Goal: Information Seeking & Learning: Learn about a topic

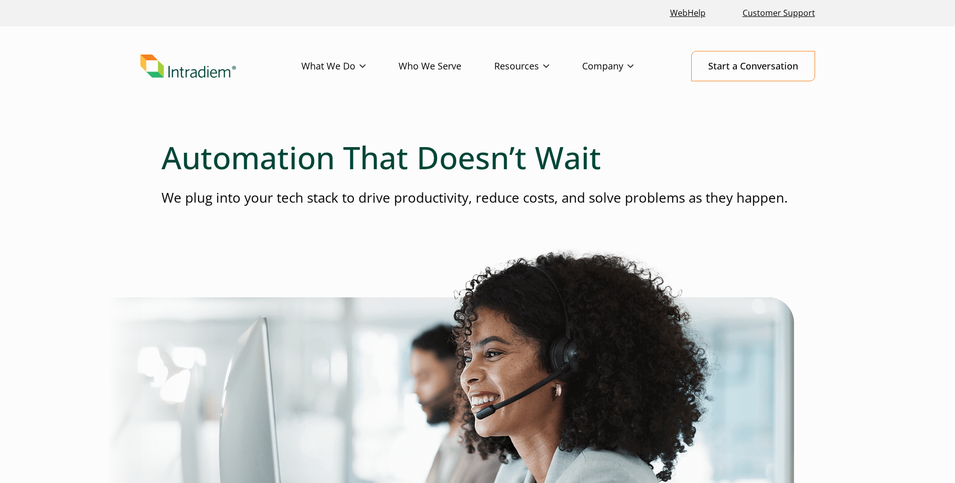
click at [769, 120] on header "Menu What We Do Platform Who We Serve Resources Blog Events & Webinars News Suc…" at bounding box center [477, 74] width 955 height 96
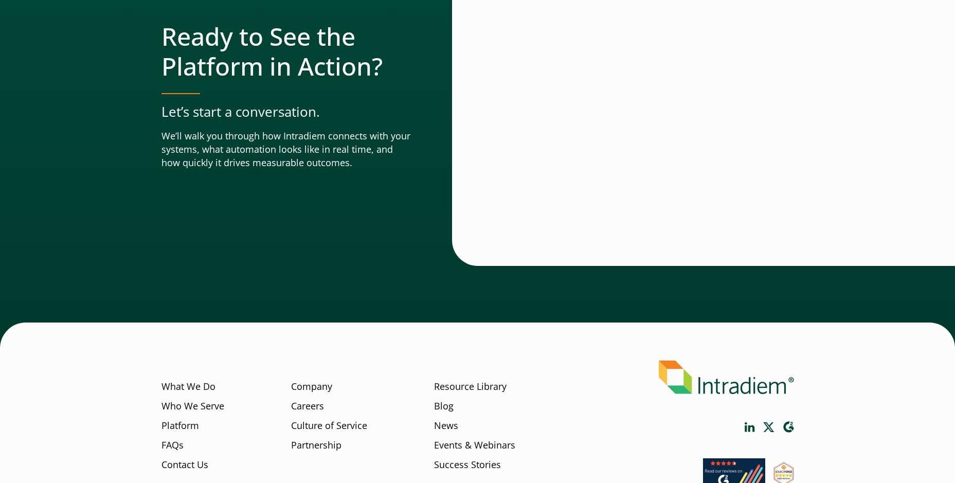
scroll to position [3592, 0]
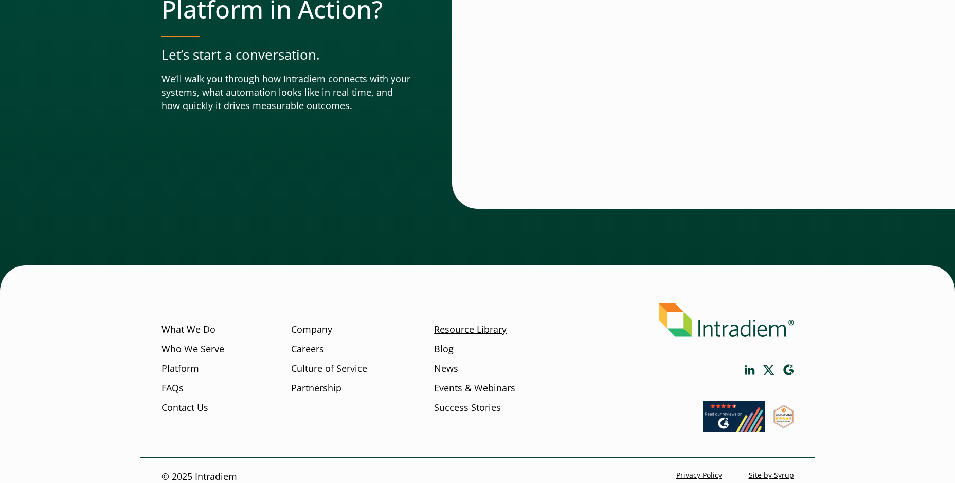
click at [480, 323] on link "Resource Library" at bounding box center [470, 329] width 73 height 13
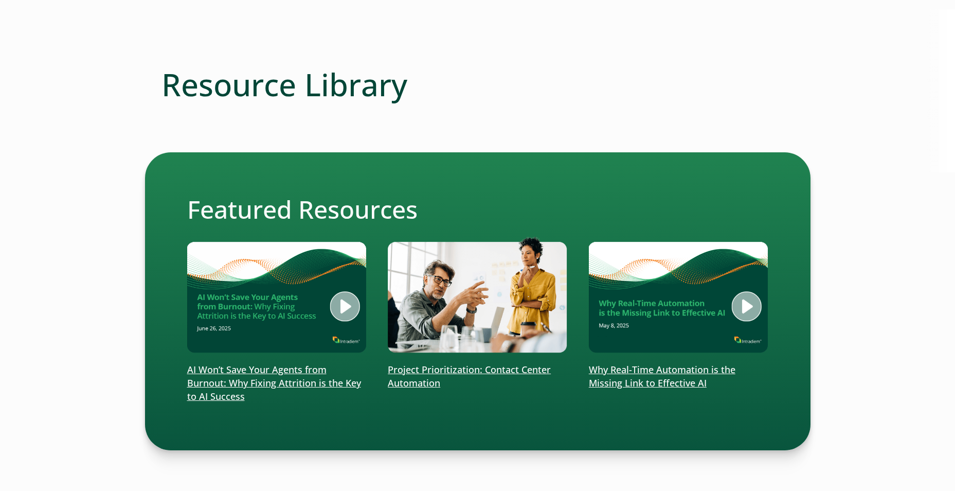
scroll to position [103, 0]
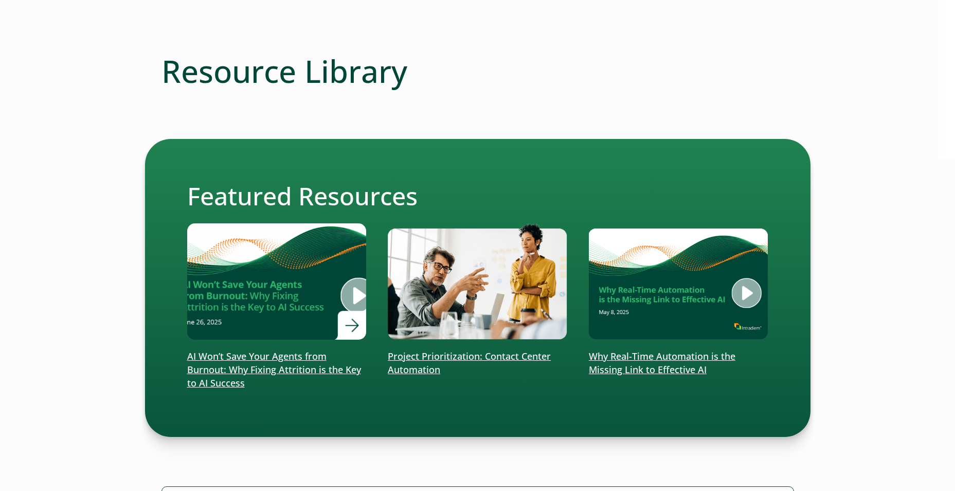
click at [226, 358] on p "AI Won’t Save Your Agents from Burnout: Why Fixing Attrition is the Key to AI S…" at bounding box center [277, 370] width 180 height 40
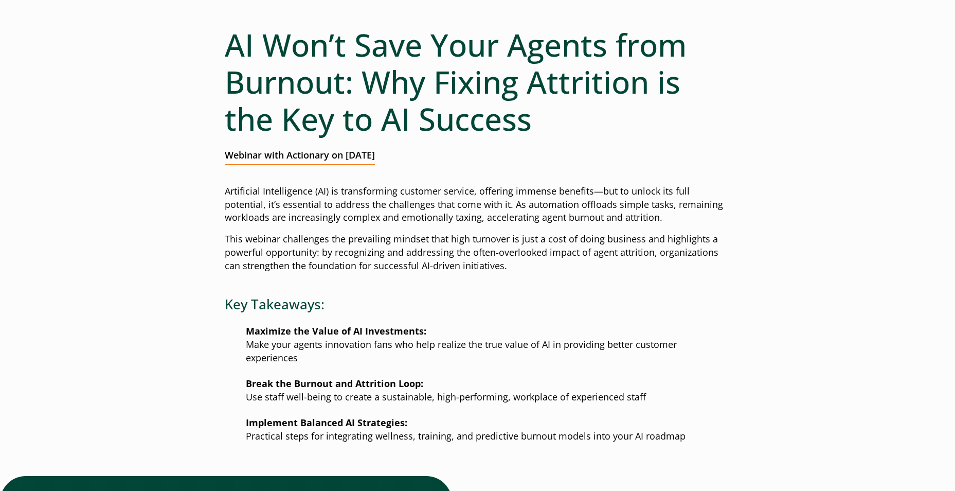
scroll to position [137, 0]
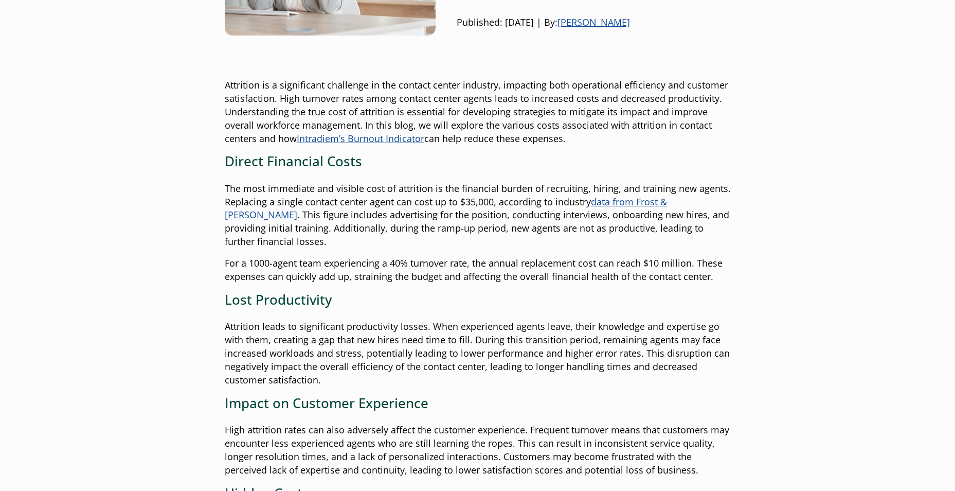
scroll to position [206, 0]
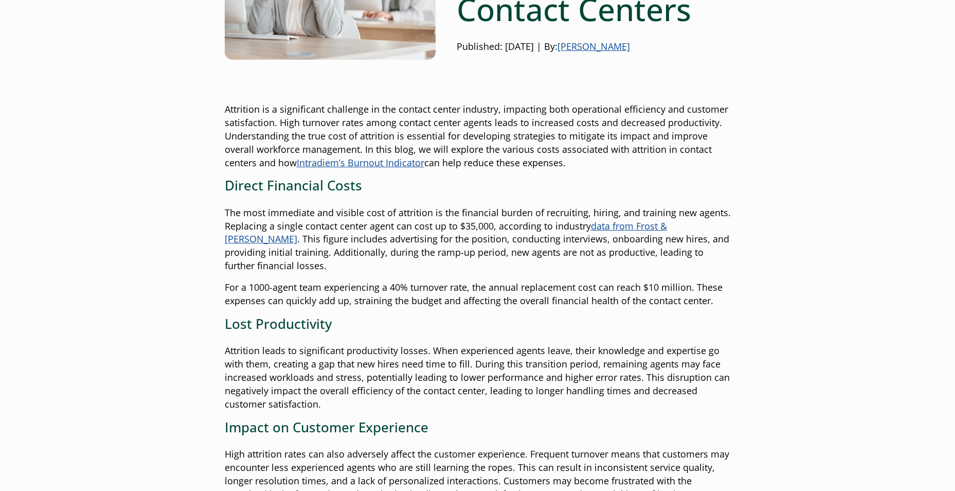
click at [371, 163] on link "Intradiem’s Burnout Indicator" at bounding box center [361, 162] width 128 height 12
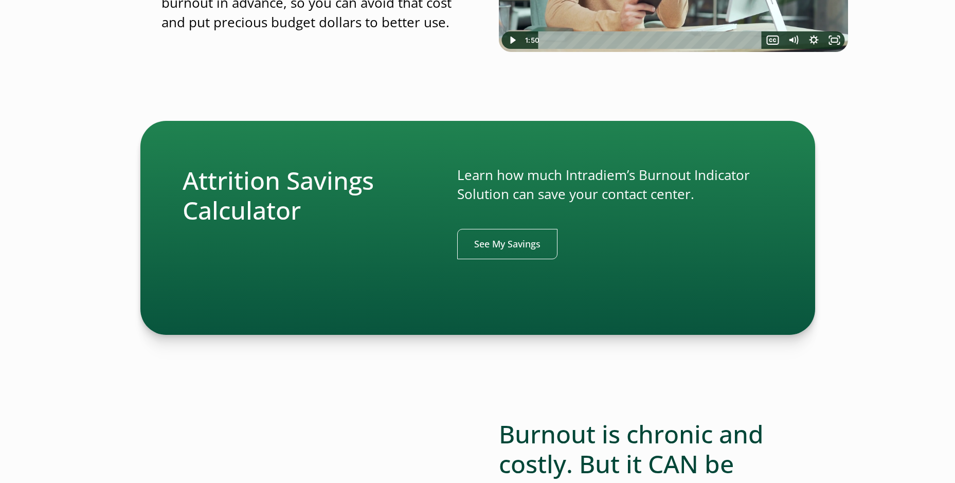
scroll to position [309, 0]
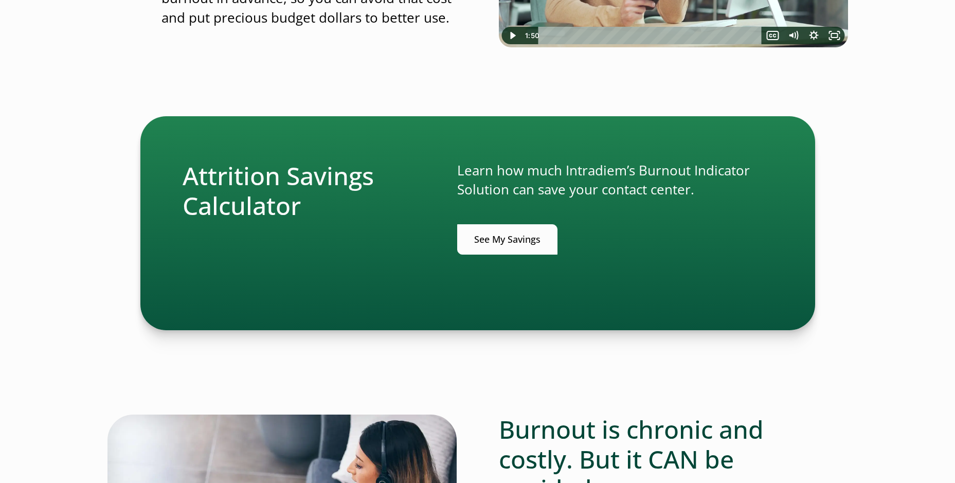
click at [522, 235] on link "See My Savings" at bounding box center [507, 239] width 100 height 30
